Goal: Task Accomplishment & Management: Complete application form

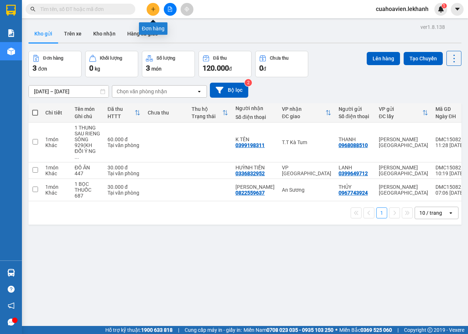
click at [151, 7] on icon "plus" at bounding box center [153, 9] width 5 height 5
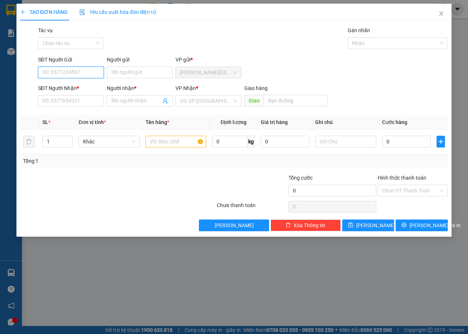
click at [92, 71] on input "SĐT Người Gửi" at bounding box center [71, 73] width 66 height 12
type input "0914528097"
click at [128, 70] on input "Người gửi" at bounding box center [140, 73] width 66 height 12
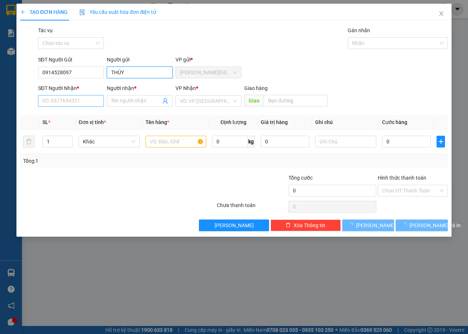
type input "THÚY"
click at [75, 100] on input "SĐT Người Nhận *" at bounding box center [71, 101] width 66 height 12
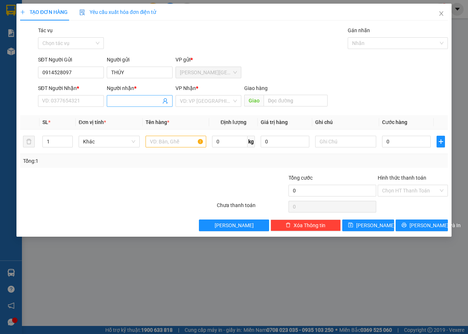
click at [112, 100] on input "Người nhận *" at bounding box center [136, 101] width 50 height 8
type input "CHỊ [PERSON_NAME]"
click at [67, 103] on input "SĐT Người Nhận *" at bounding box center [71, 101] width 66 height 12
type input "0984071713"
click at [203, 102] on input "search" at bounding box center [206, 100] width 52 height 11
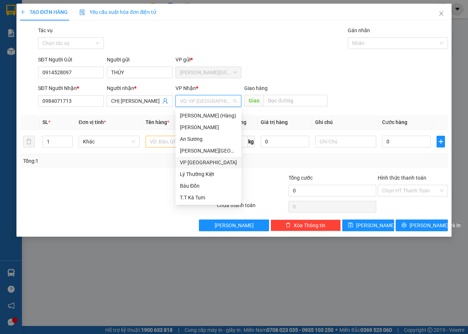
click at [213, 164] on div "VP [GEOGRAPHIC_DATA]" at bounding box center [208, 162] width 57 height 8
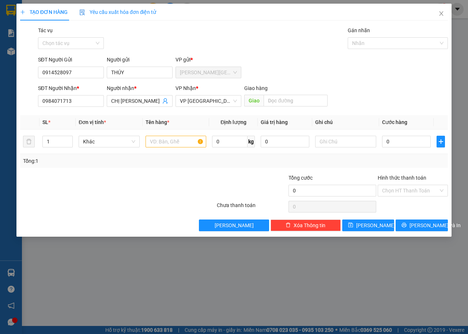
click at [265, 162] on div "Tổng: 1" at bounding box center [234, 161] width 422 height 8
click at [394, 141] on input "0" at bounding box center [406, 142] width 49 height 12
type input "3"
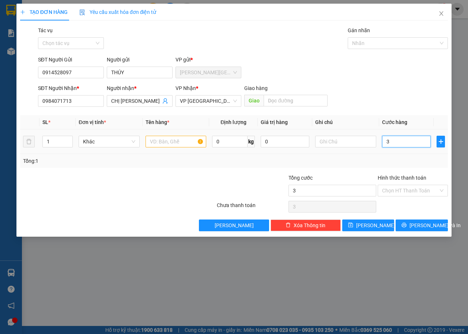
type input "30"
type input "300"
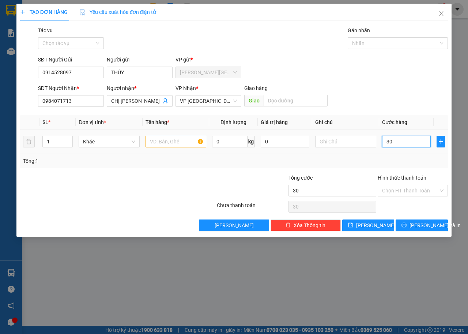
type input "300"
type input "3.000"
type input "30.000"
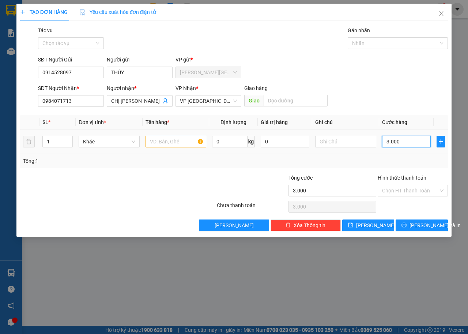
type input "30.000"
click at [172, 141] on input "text" at bounding box center [175, 142] width 61 height 12
type input "T"
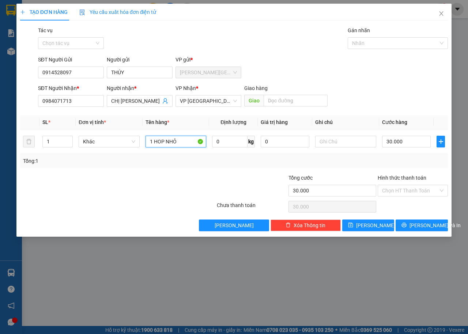
type input "1 HOP NHỎ"
click at [325, 161] on div "Tổng: 1" at bounding box center [234, 161] width 422 height 8
click at [332, 143] on input "text" at bounding box center [345, 142] width 61 height 12
type input "SÁNG MAI LẤY"
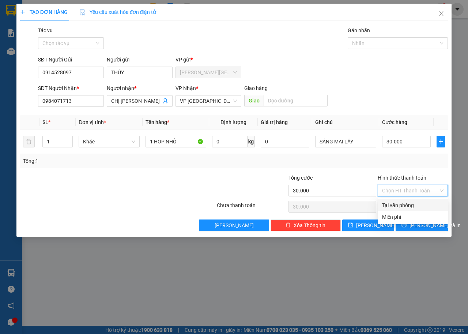
click at [401, 187] on input "Hình thức thanh toán" at bounding box center [410, 190] width 56 height 11
click at [405, 204] on div "Tại văn phòng" at bounding box center [412, 205] width 61 height 8
type input "0"
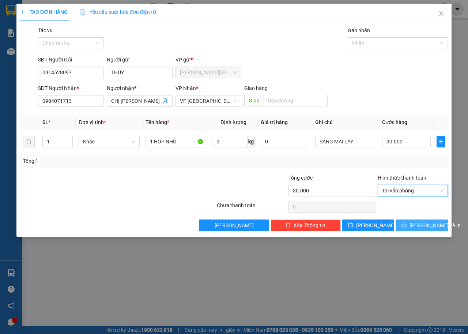
click at [417, 225] on span "[PERSON_NAME] và In" at bounding box center [434, 225] width 51 height 8
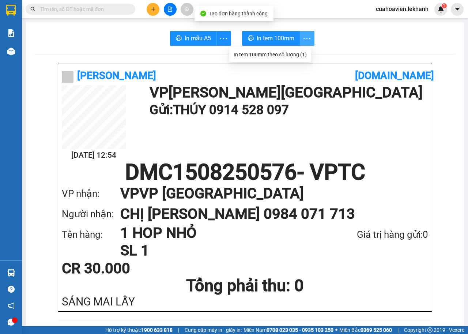
drag, startPoint x: 304, startPoint y: 37, endPoint x: 302, endPoint y: 71, distance: 34.8
click at [304, 37] on icon "more" at bounding box center [306, 38] width 9 height 9
click at [306, 40] on icon "more" at bounding box center [306, 38] width 9 height 9
click at [302, 50] on div "In tem 100mm theo số lượng (1)" at bounding box center [270, 54] width 73 height 8
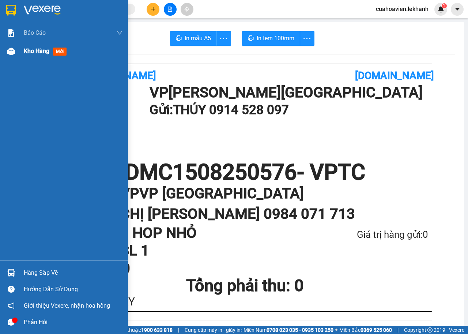
click at [12, 49] on img at bounding box center [11, 52] width 8 height 8
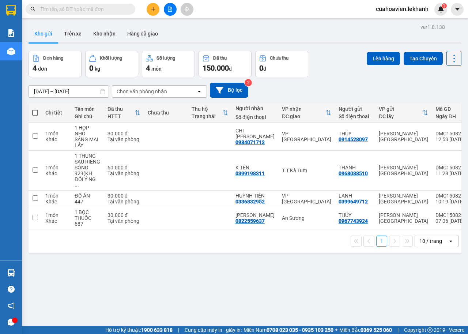
click at [47, 30] on button "Kho gửi" at bounding box center [44, 34] width 30 height 18
click at [63, 10] on input "text" at bounding box center [83, 9] width 86 height 8
click at [112, 10] on input "text" at bounding box center [83, 9] width 86 height 8
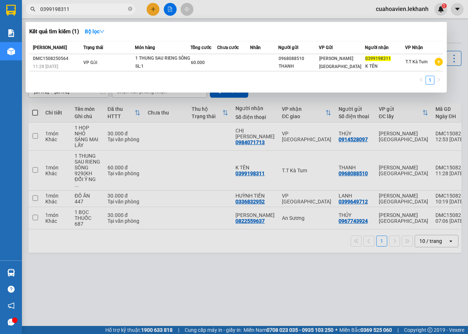
type input "0399198311"
